Goal: Transaction & Acquisition: Purchase product/service

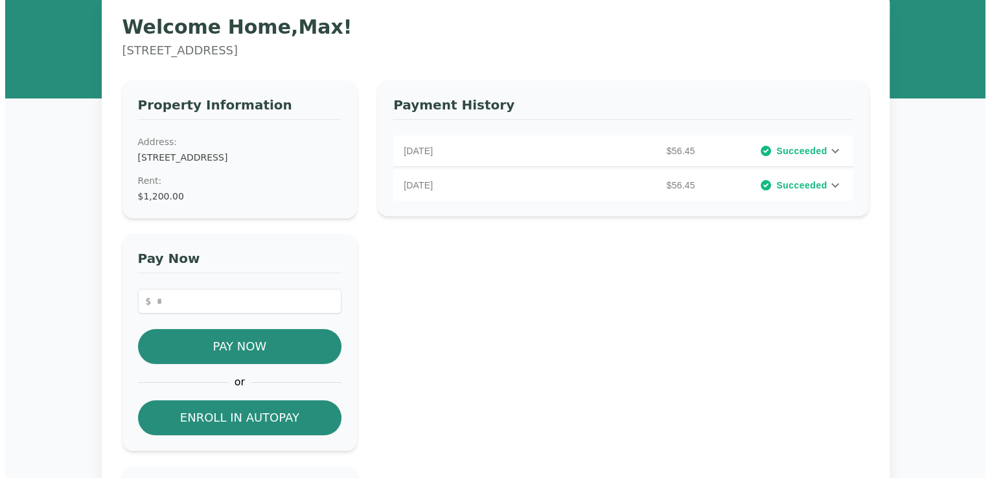
scroll to position [48, 0]
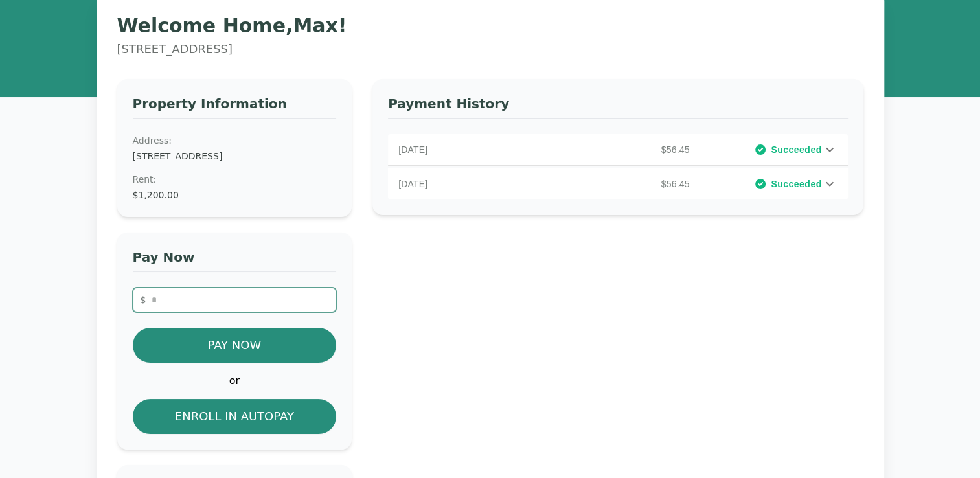
click at [264, 299] on input "number" at bounding box center [235, 300] width 204 height 25
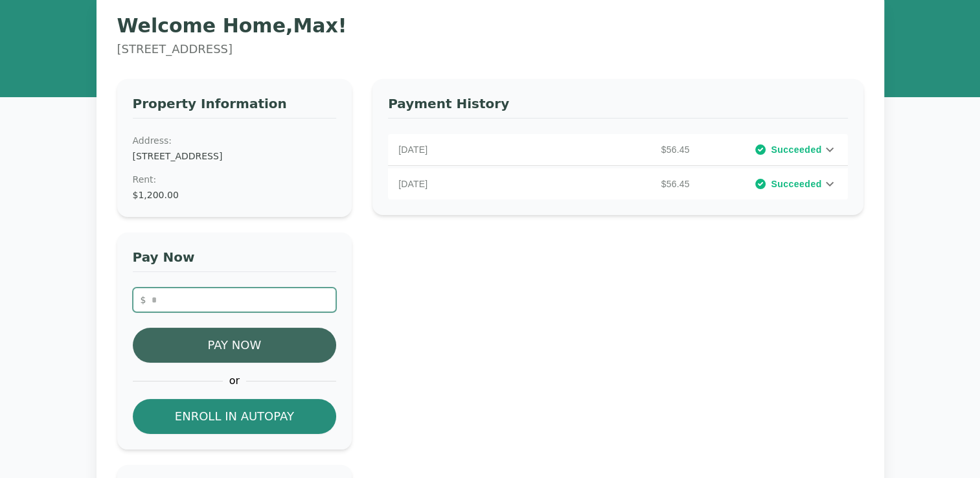
type input "**"
click at [245, 350] on button "Pay Now" at bounding box center [235, 345] width 204 height 35
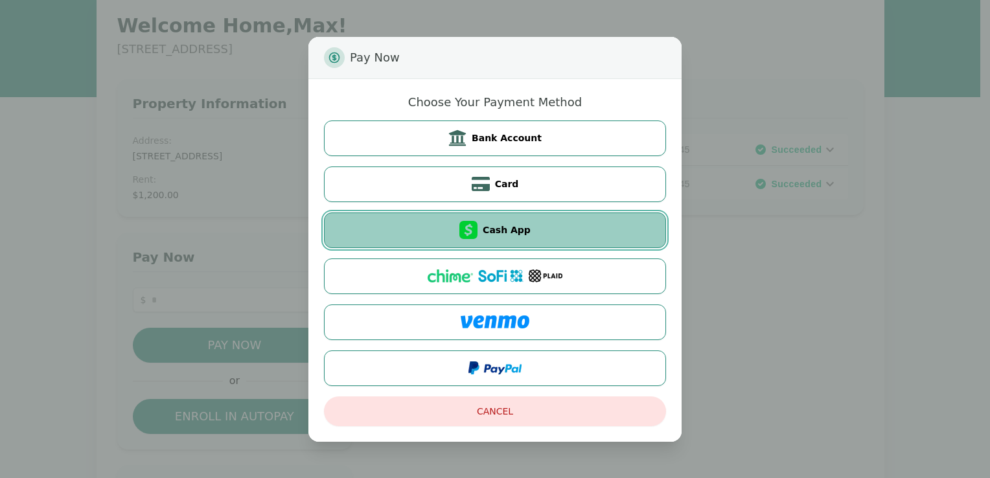
click at [506, 223] on button "Cash App" at bounding box center [495, 230] width 342 height 36
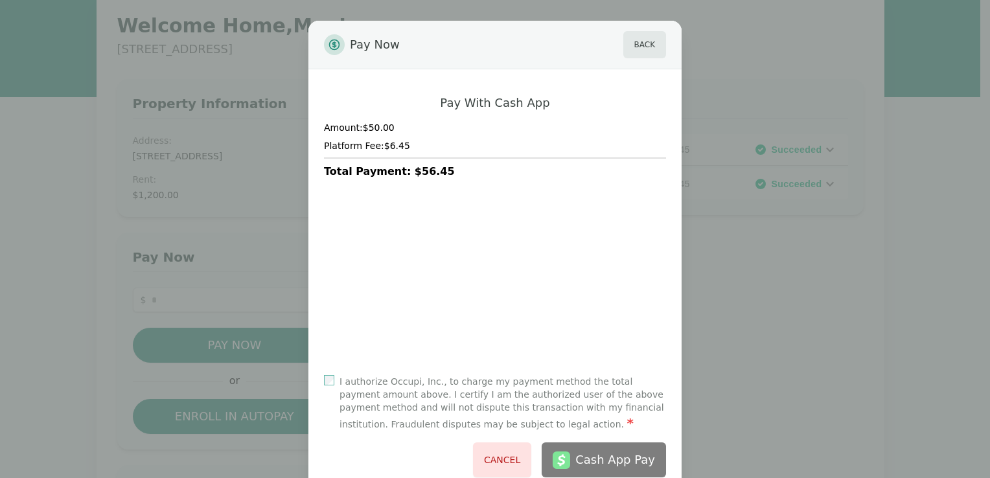
scroll to position [34, 0]
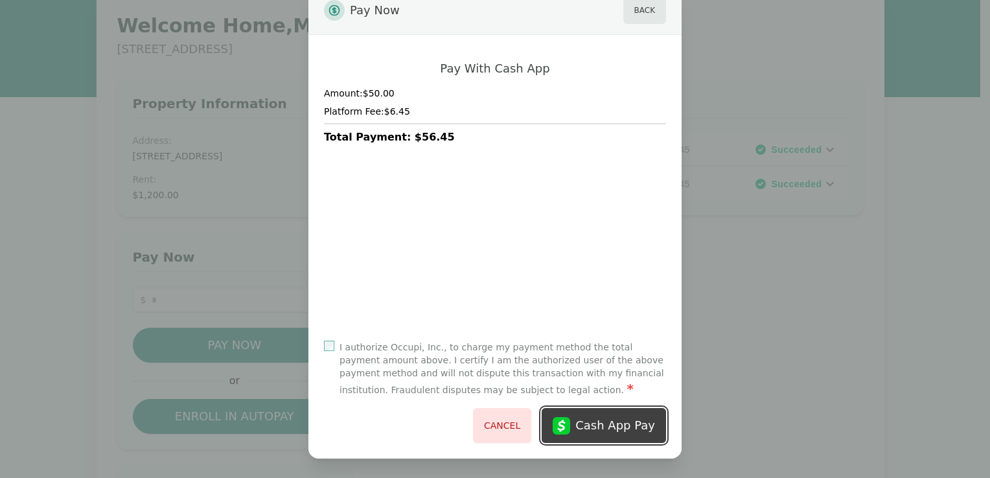
click at [604, 419] on div "Cash App Pay" at bounding box center [615, 425] width 80 height 18
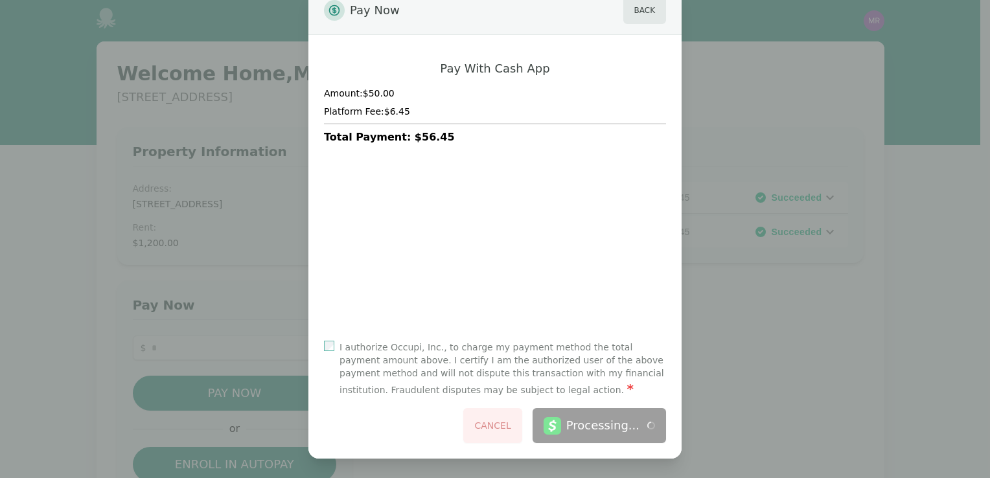
scroll to position [0, 0]
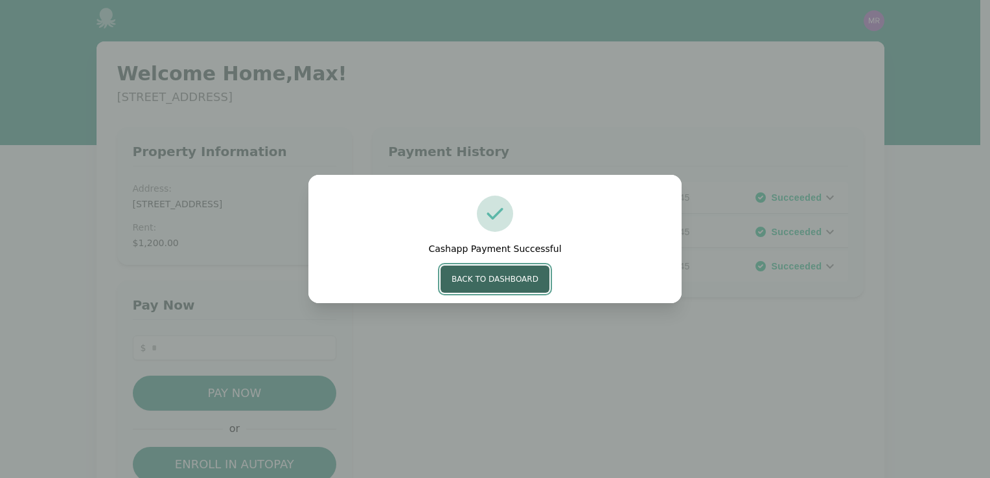
click at [497, 280] on button "Back to Dashboard" at bounding box center [494, 279] width 109 height 27
